Goal: Use online tool/utility

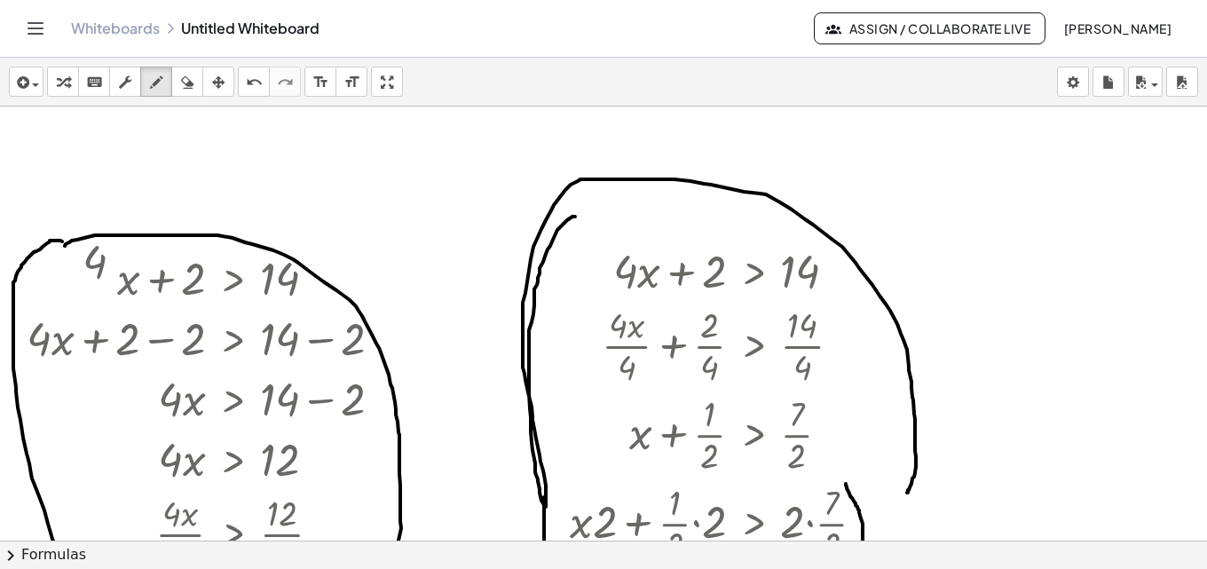
scroll to position [89, 0]
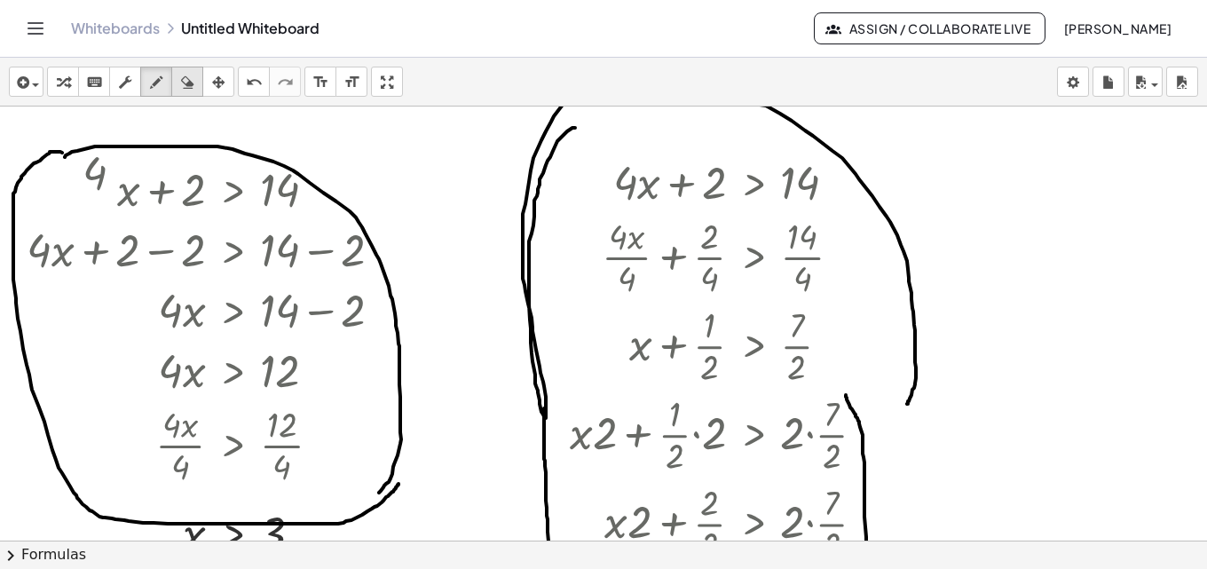
click at [188, 83] on icon "button" at bounding box center [187, 82] width 12 height 21
drag, startPoint x: 216, startPoint y: 142, endPoint x: 245, endPoint y: 296, distance: 156.3
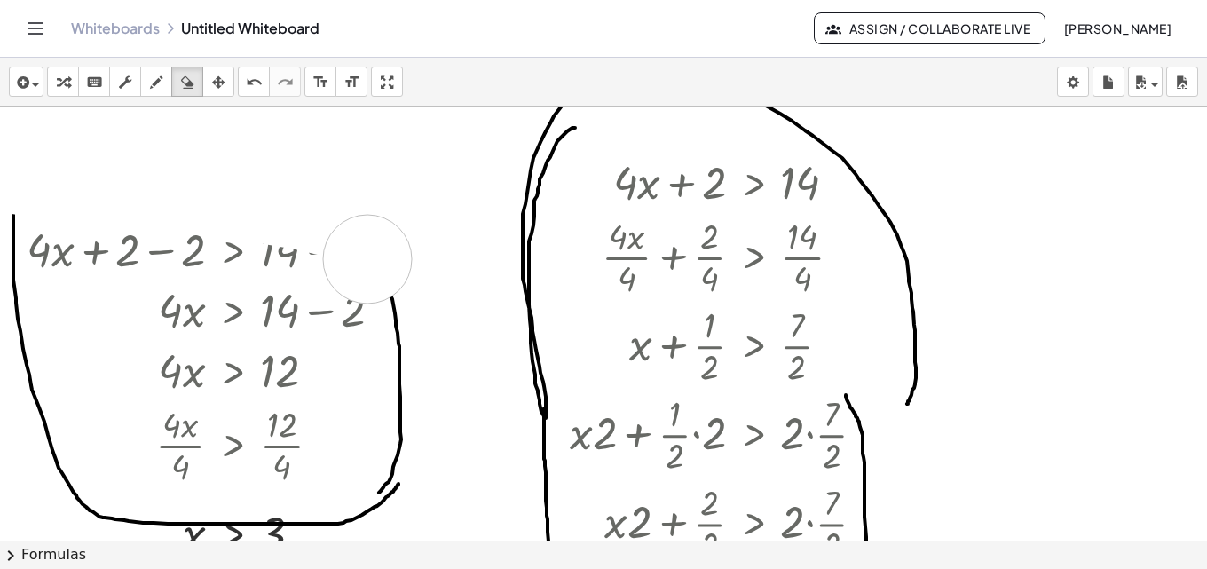
drag, startPoint x: 20, startPoint y: 170, endPoint x: 368, endPoint y: 259, distance: 358.3
click at [254, 67] on button "undo undo" at bounding box center [254, 82] width 32 height 30
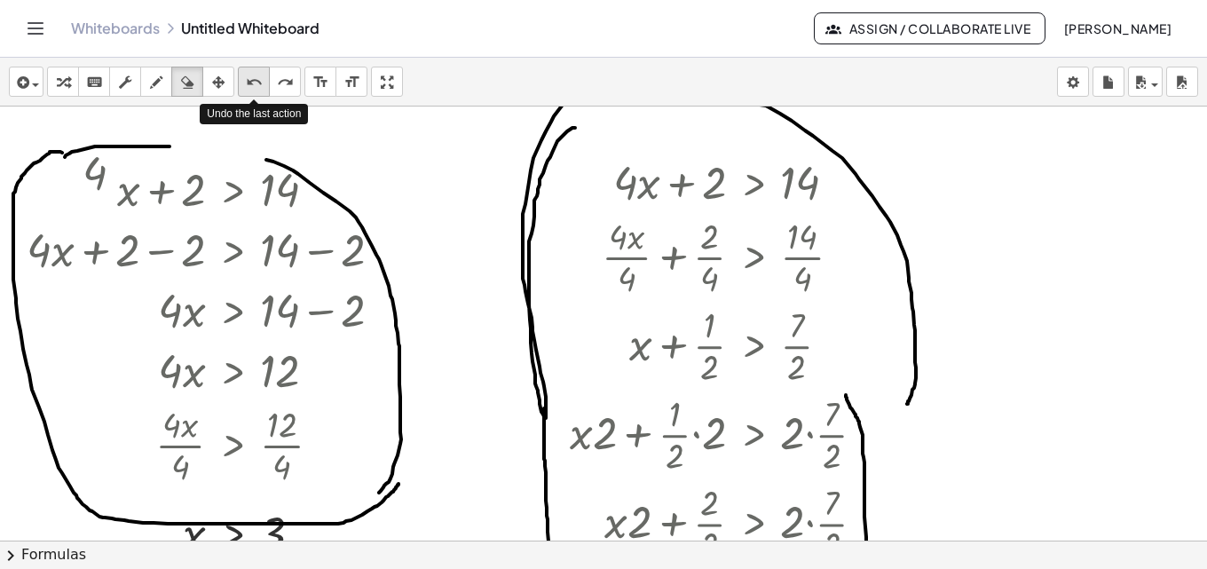
click at [254, 75] on icon "undo" at bounding box center [254, 82] width 17 height 21
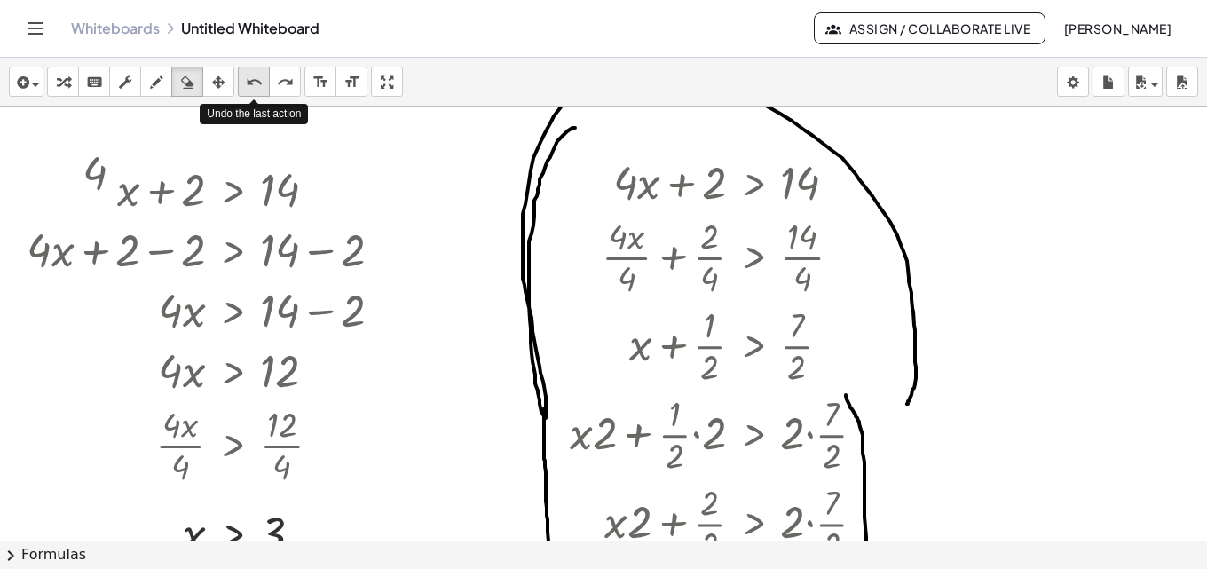
click at [254, 75] on icon "undo" at bounding box center [254, 82] width 17 height 21
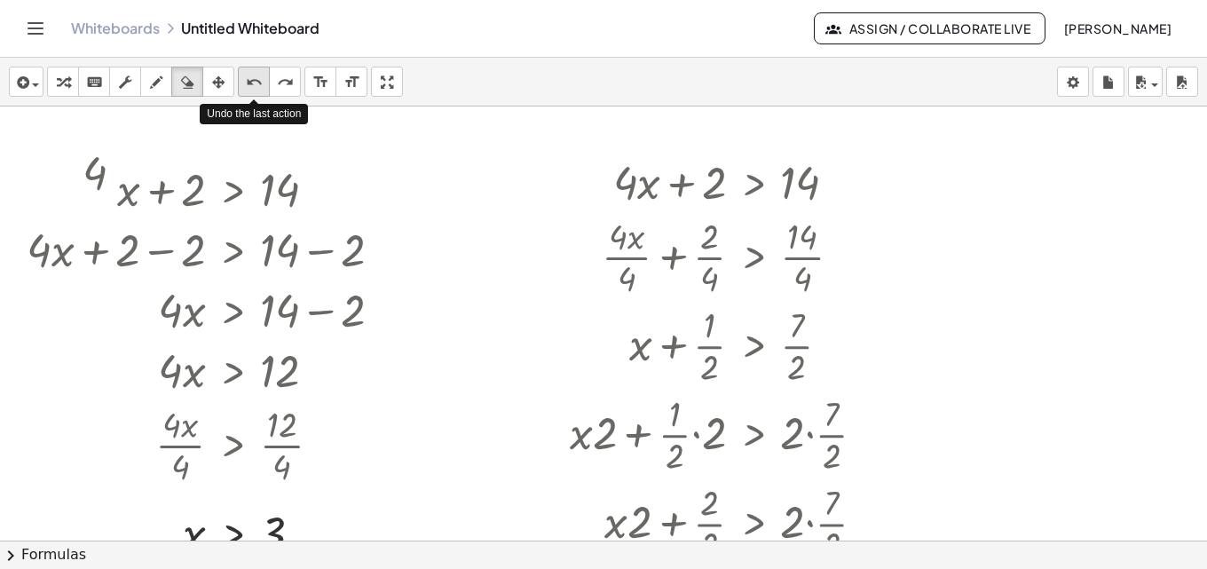
click at [254, 75] on icon "undo" at bounding box center [254, 82] width 17 height 21
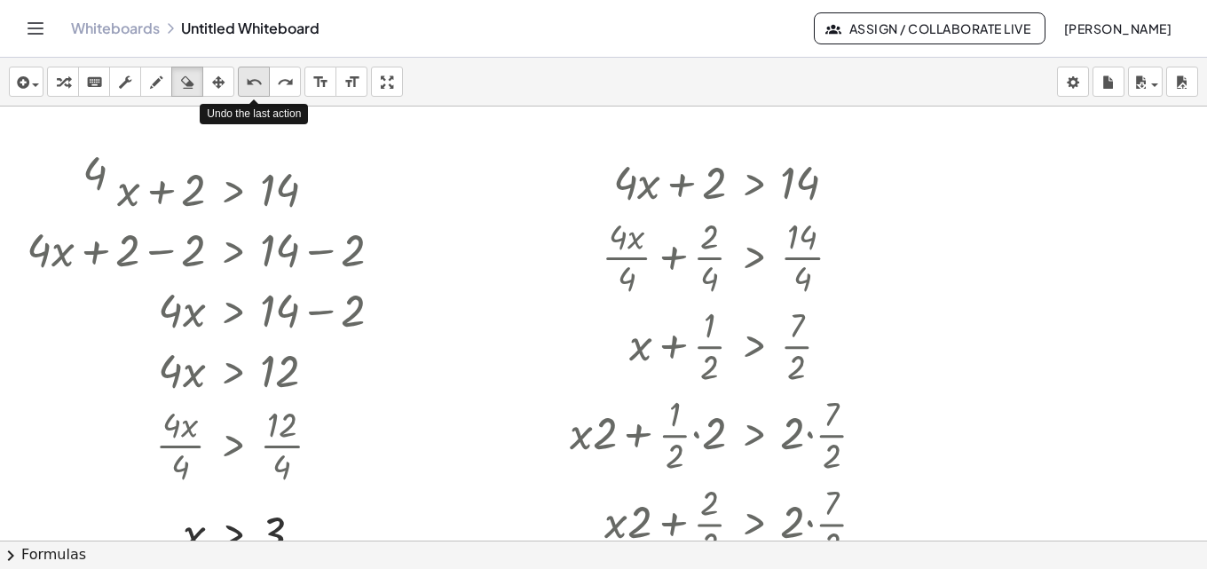
click at [254, 75] on icon "undo" at bounding box center [254, 82] width 17 height 21
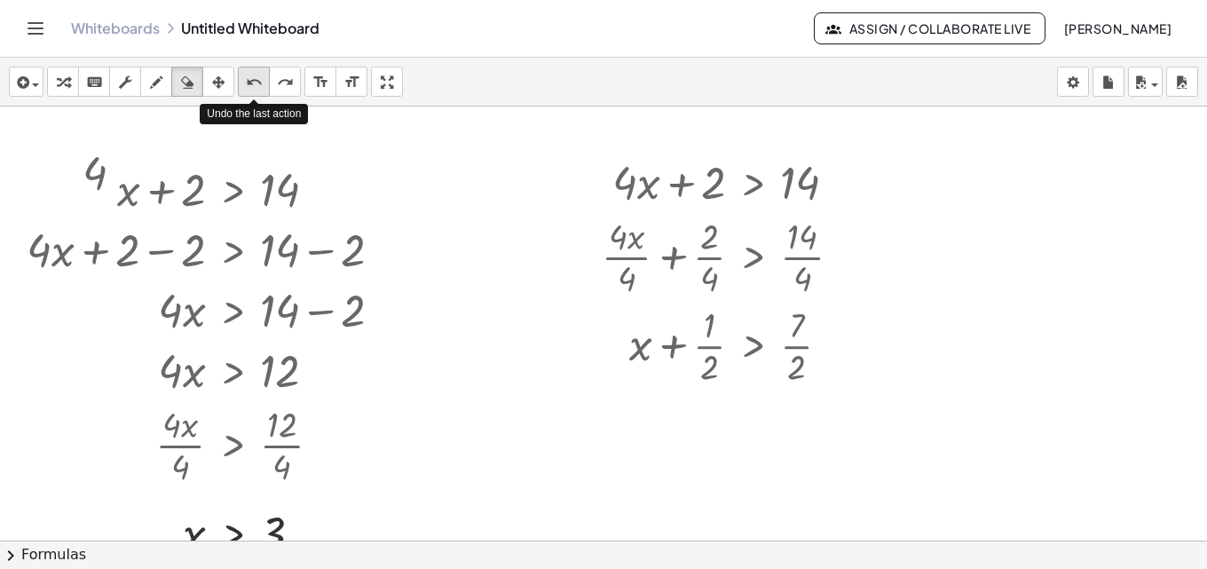
click at [254, 75] on icon "undo" at bounding box center [254, 82] width 17 height 21
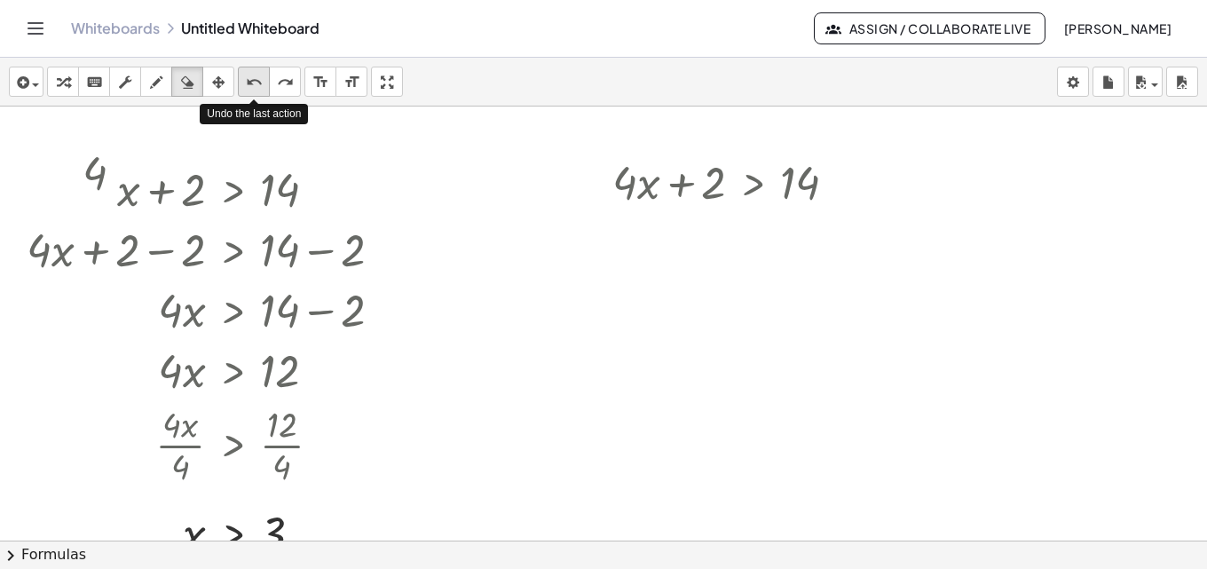
click at [254, 75] on icon "undo" at bounding box center [254, 82] width 17 height 21
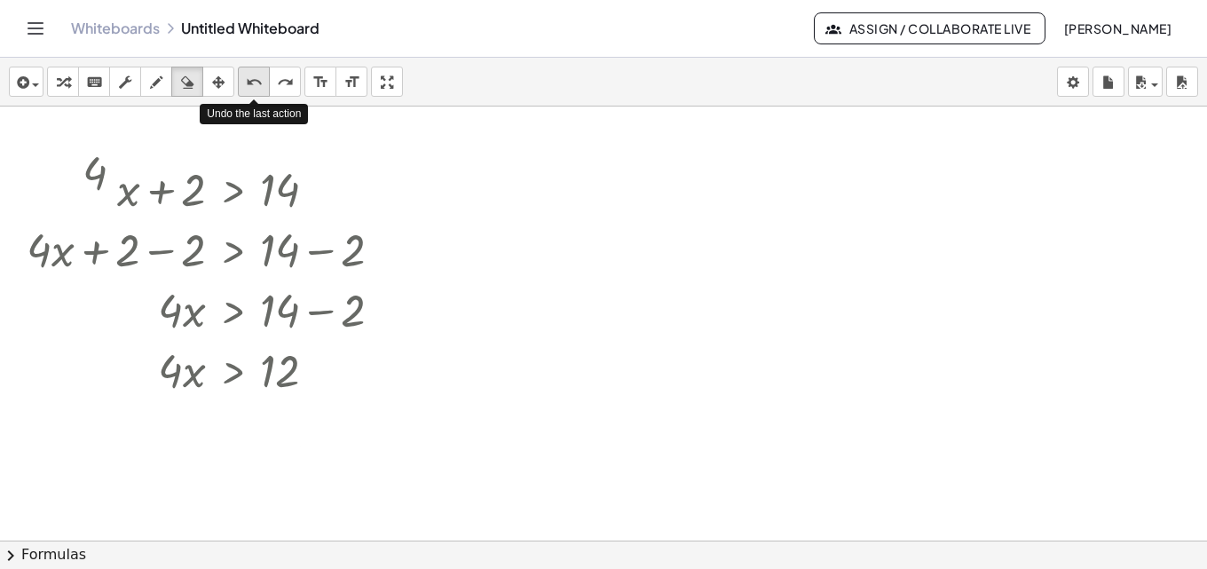
click at [254, 75] on icon "undo" at bounding box center [254, 82] width 17 height 21
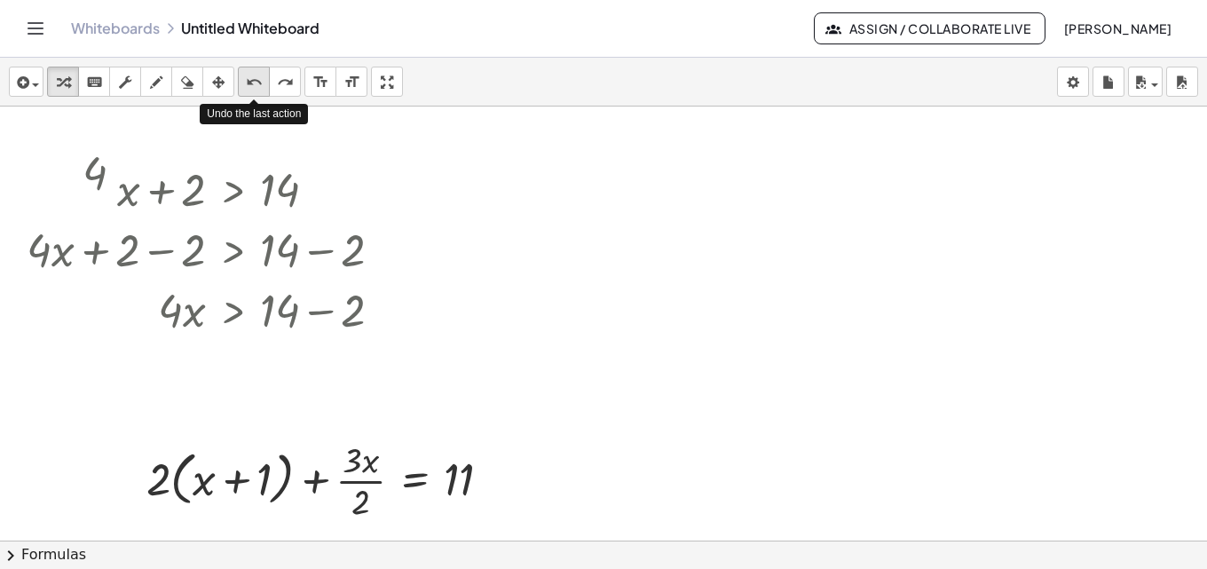
click at [254, 75] on icon "undo" at bounding box center [254, 82] width 17 height 21
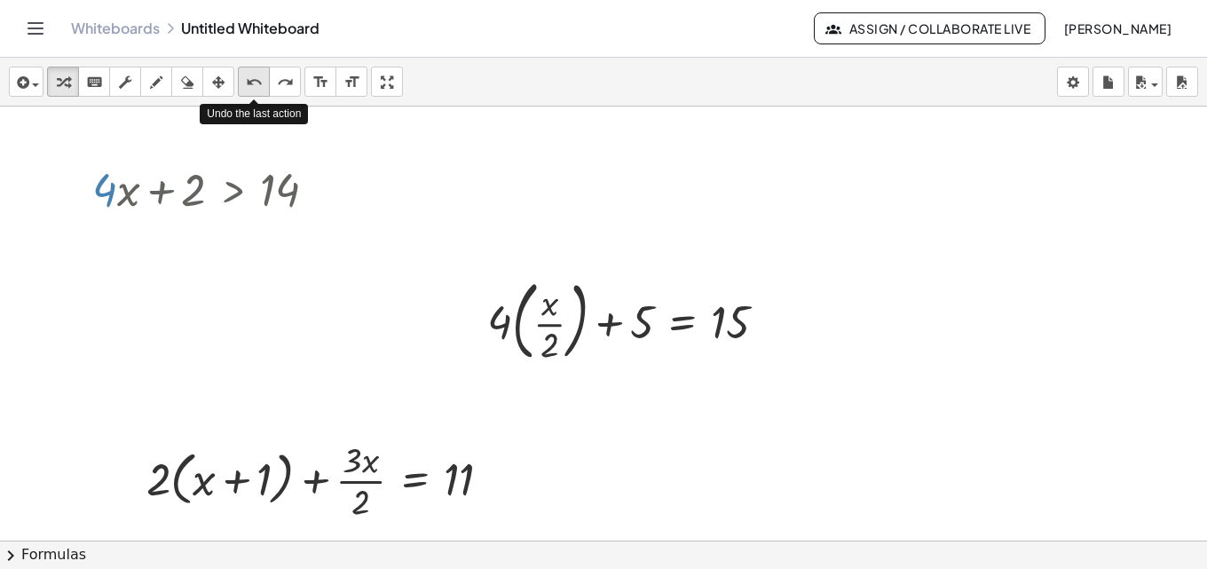
click at [254, 75] on icon "undo" at bounding box center [254, 82] width 17 height 21
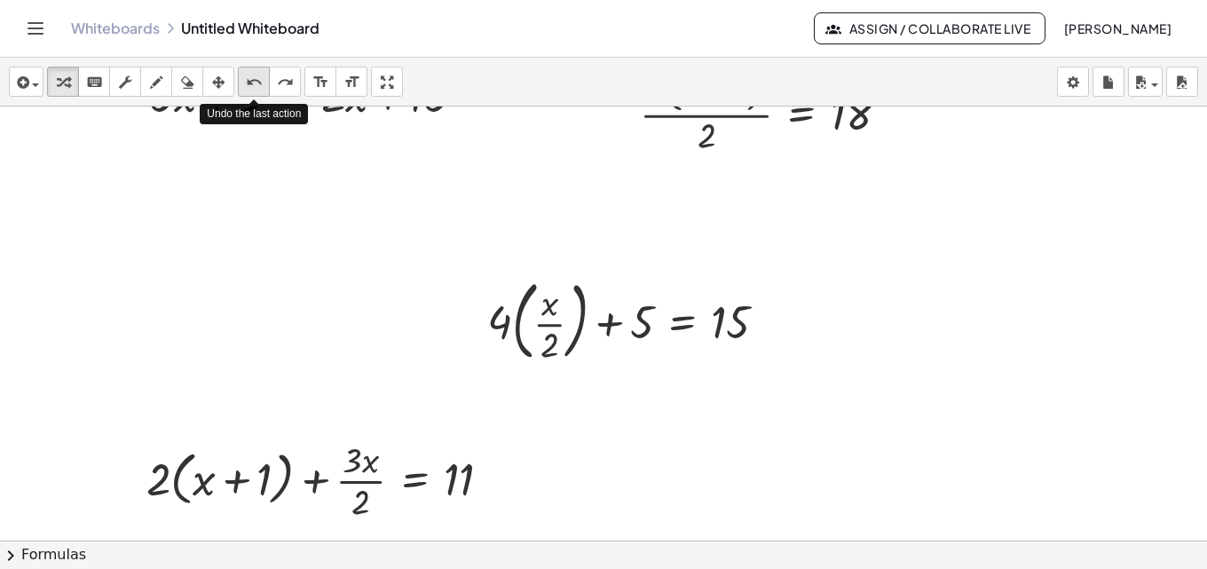
click at [254, 75] on icon "undo" at bounding box center [254, 82] width 17 height 21
